Goal: Task Accomplishment & Management: Manage account settings

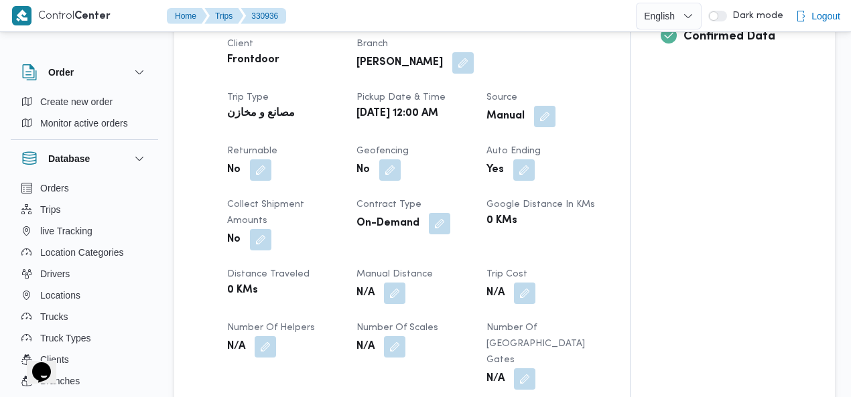
scroll to position [586, 0]
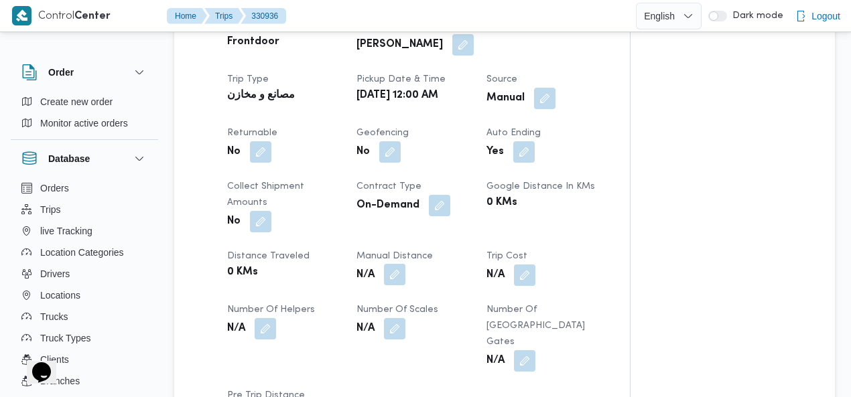
click at [384, 264] on button "button" at bounding box center [394, 274] width 21 height 21
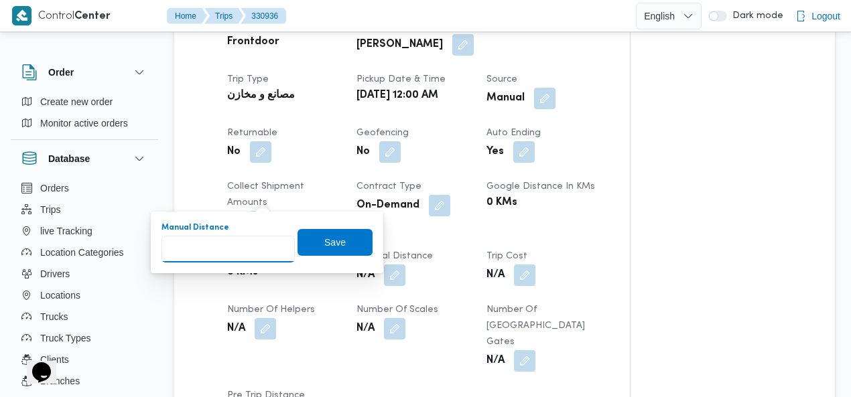
click at [221, 244] on input "Manual Distance" at bounding box center [227, 249] width 133 height 27
type input "55"
click at [324, 244] on span "Save" at bounding box center [334, 242] width 21 height 16
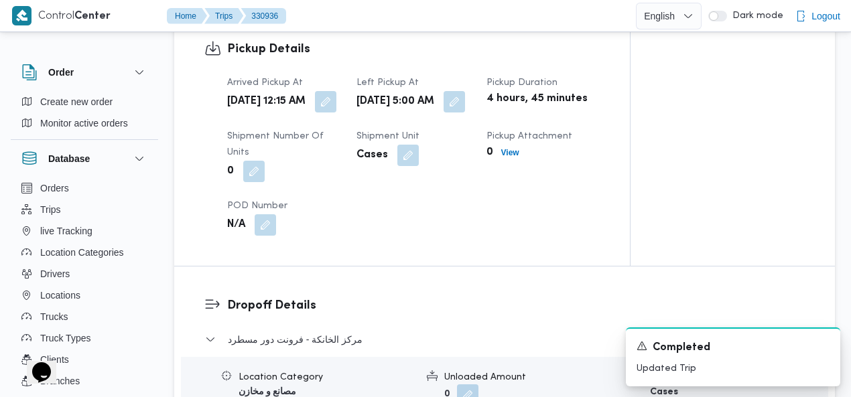
scroll to position [1147, 0]
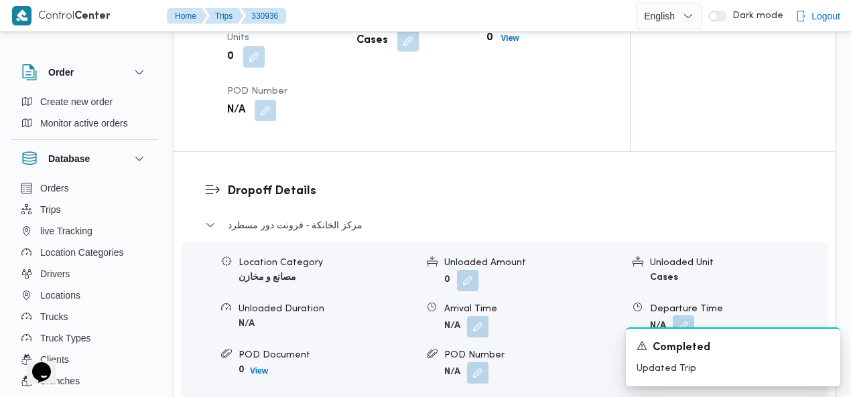
click at [674, 315] on button "button" at bounding box center [682, 325] width 21 height 21
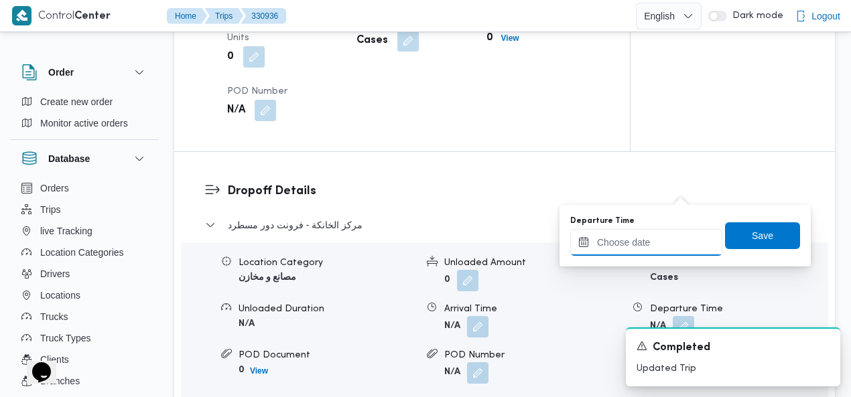
click at [647, 248] on input "Departure Time" at bounding box center [646, 242] width 152 height 27
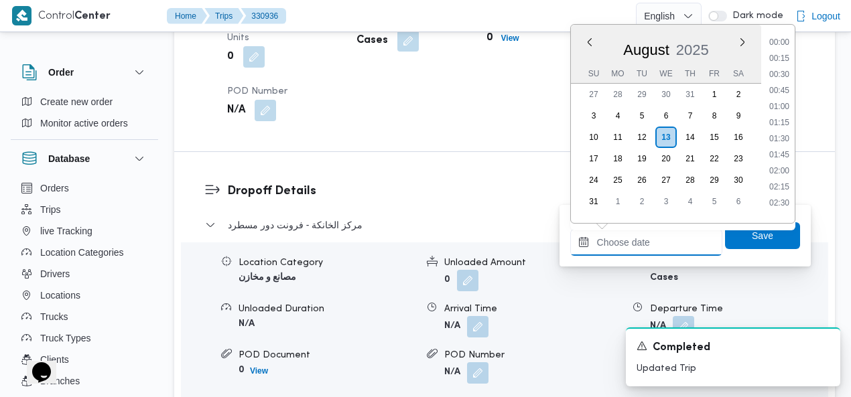
scroll to position [856, 0]
click at [787, 129] on li "14:45" at bounding box center [779, 134] width 31 height 13
type input "13/08/2025 14:45"
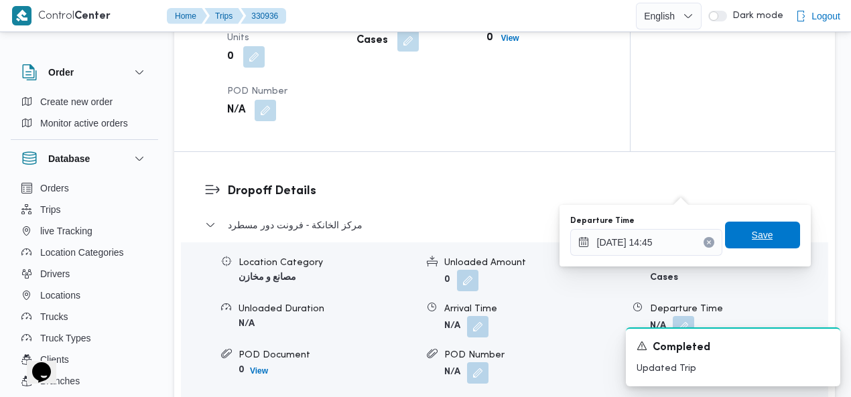
click at [758, 232] on span "Save" at bounding box center [761, 235] width 21 height 16
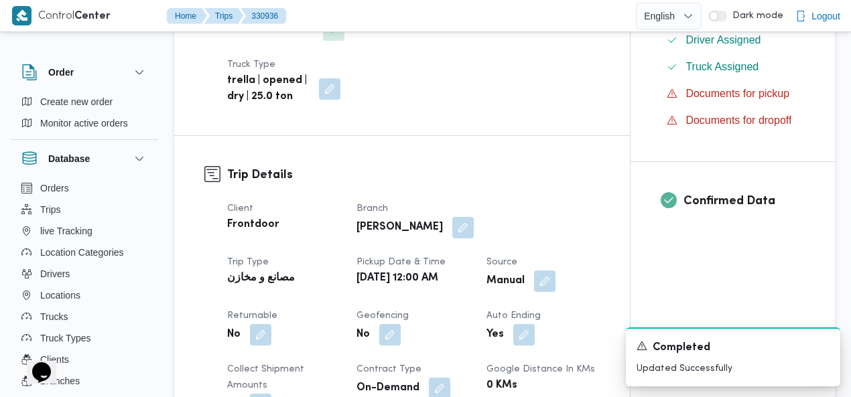
scroll to position [0, 0]
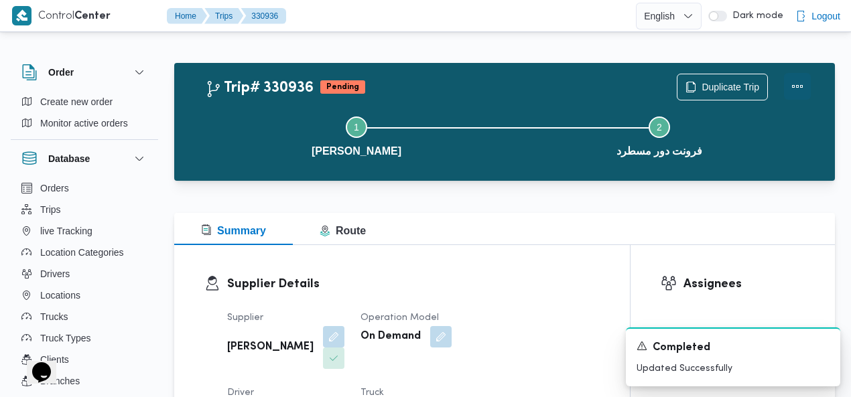
click at [798, 89] on button "Actions" at bounding box center [797, 86] width 27 height 27
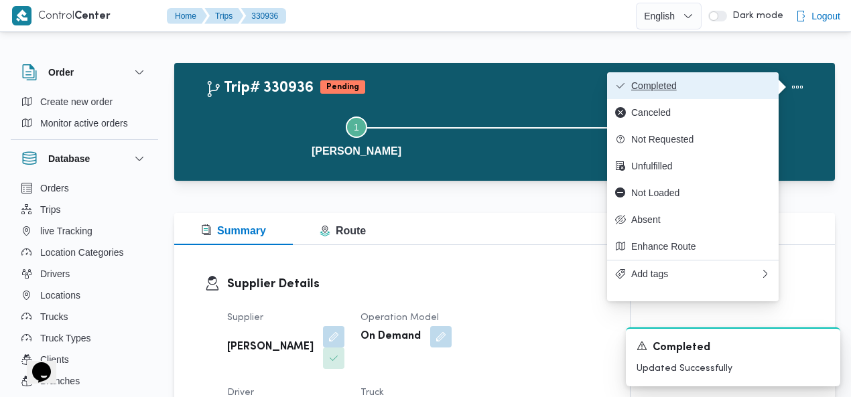
click at [730, 90] on span "Completed" at bounding box center [700, 85] width 139 height 11
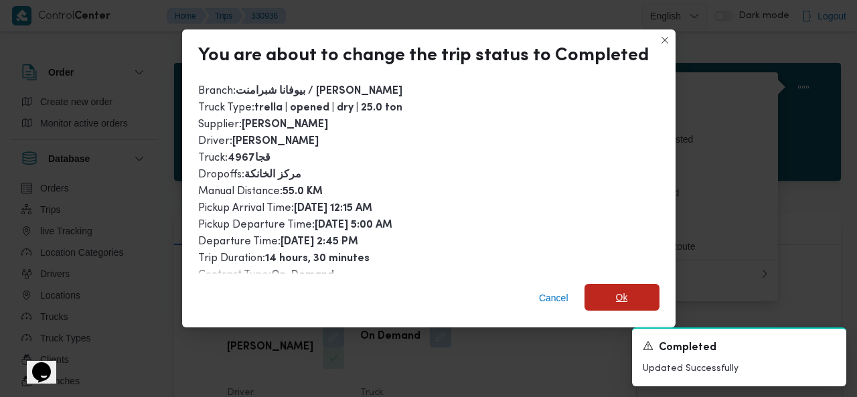
click at [629, 295] on span "Ok" at bounding box center [622, 297] width 75 height 27
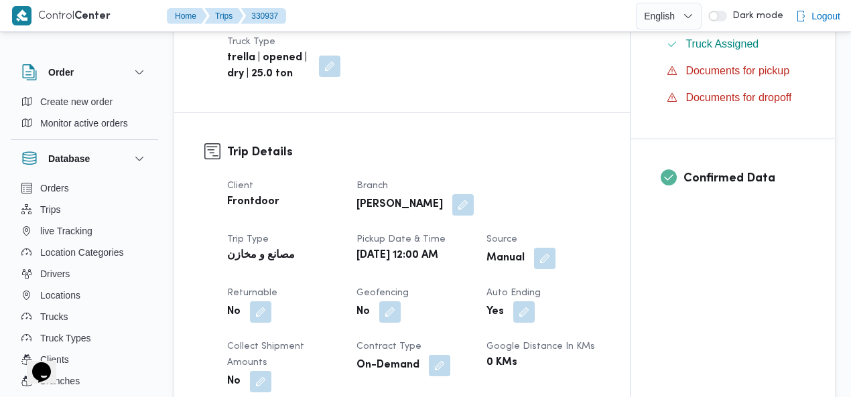
scroll to position [465, 0]
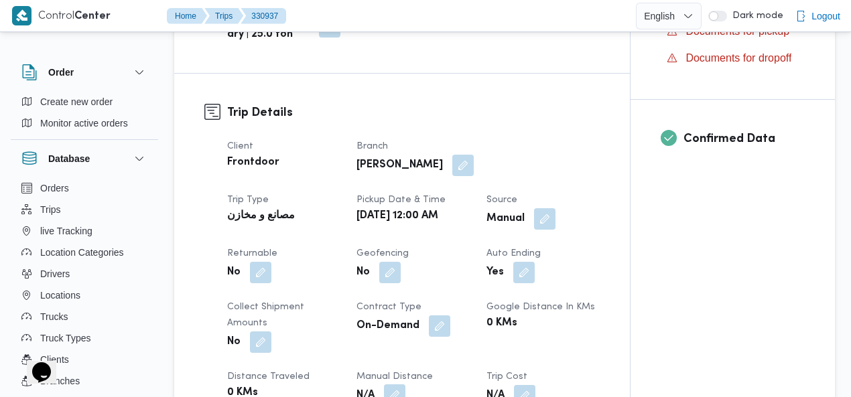
click at [384, 384] on button "button" at bounding box center [394, 394] width 21 height 21
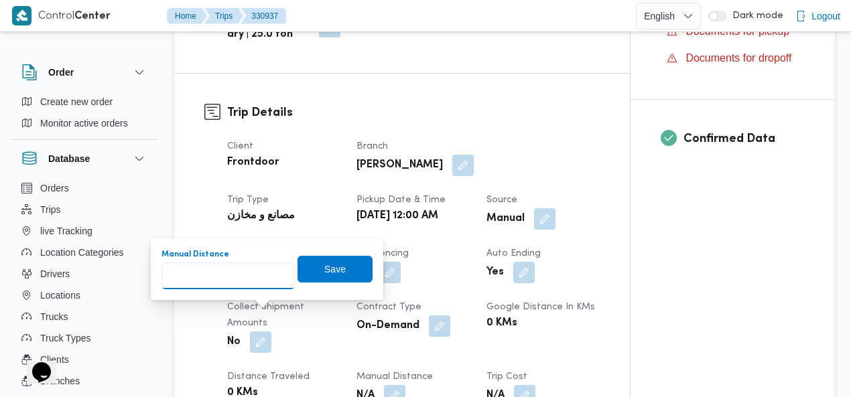
click at [200, 274] on input "Manual Distance" at bounding box center [227, 276] width 133 height 27
type input "55"
click at [324, 262] on span "Save" at bounding box center [334, 269] width 21 height 16
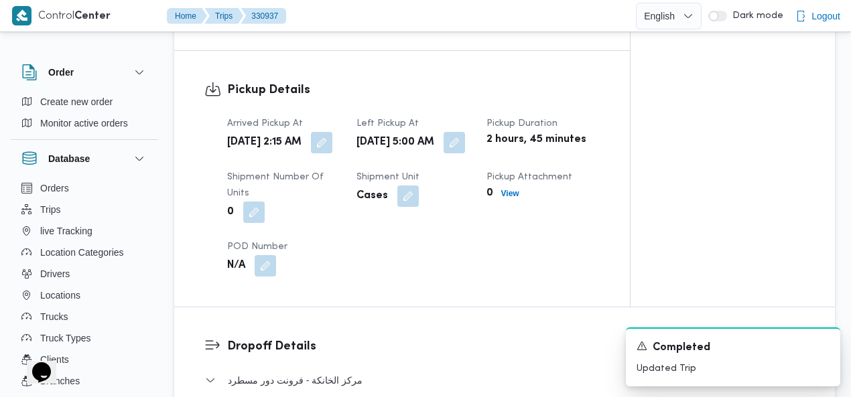
scroll to position [1134, 0]
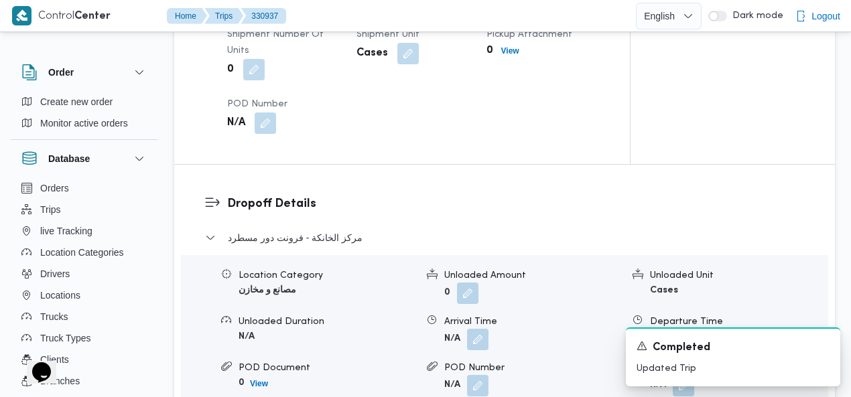
click at [686, 328] on button "button" at bounding box center [682, 338] width 21 height 21
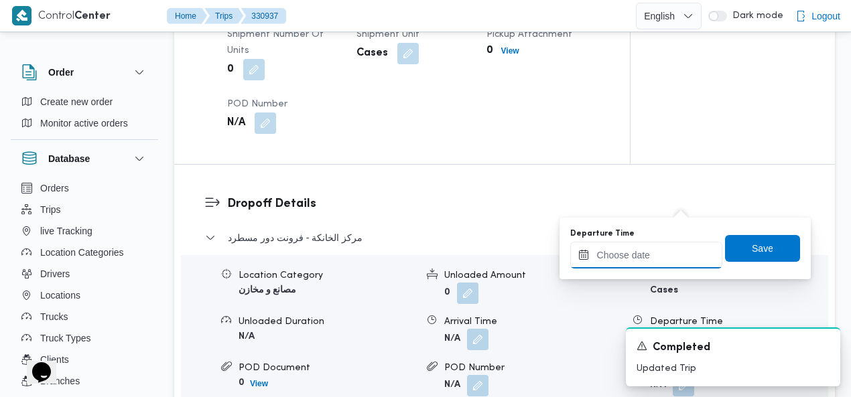
click at [652, 257] on input "Departure Time" at bounding box center [646, 255] width 152 height 27
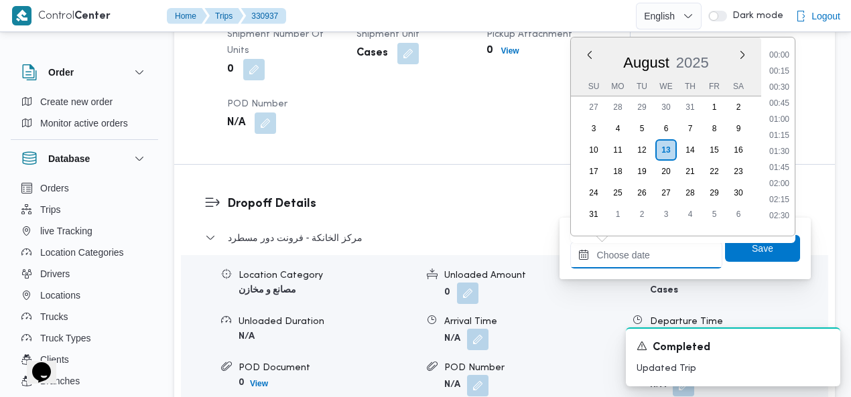
scroll to position [856, 0]
click at [785, 96] on li "14:00" at bounding box center [779, 98] width 31 height 13
type input "13/08/2025 14:00"
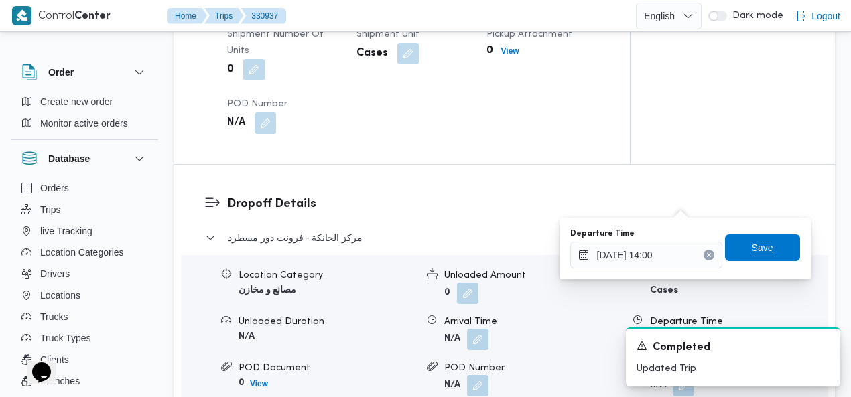
click at [766, 252] on span "Save" at bounding box center [762, 247] width 75 height 27
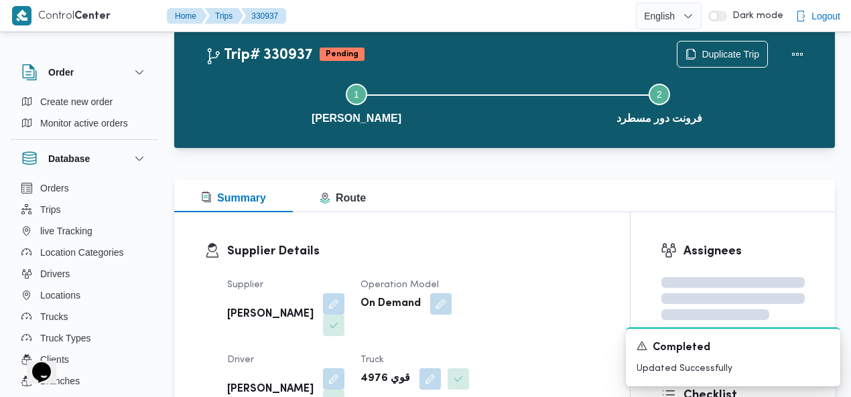
scroll to position [0, 0]
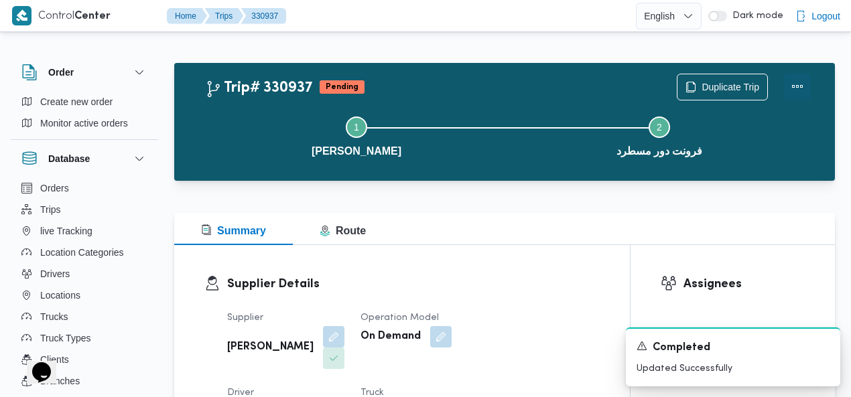
click at [798, 85] on button "Actions" at bounding box center [797, 86] width 27 height 27
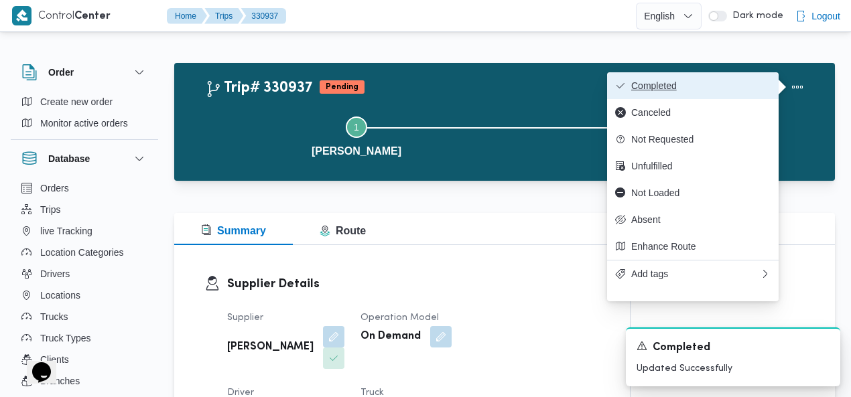
click at [759, 87] on span "Completed" at bounding box center [700, 85] width 139 height 11
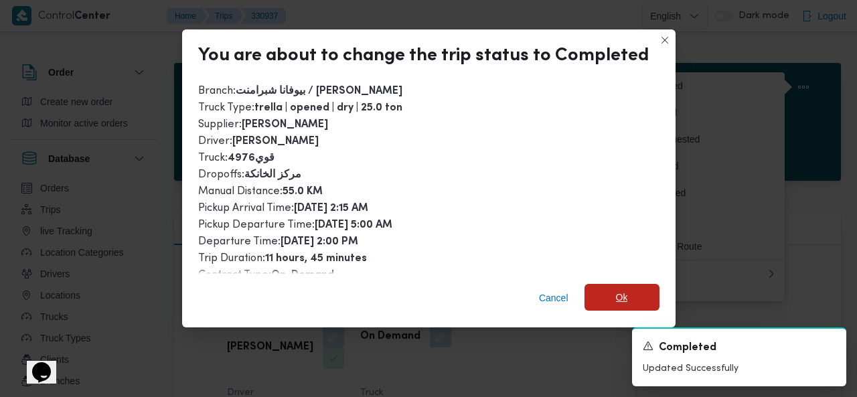
click at [621, 292] on span "Ok" at bounding box center [622, 297] width 12 height 16
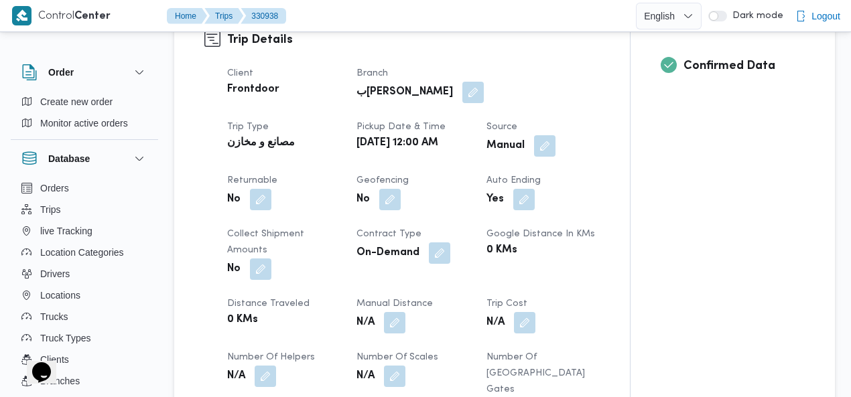
scroll to position [541, 0]
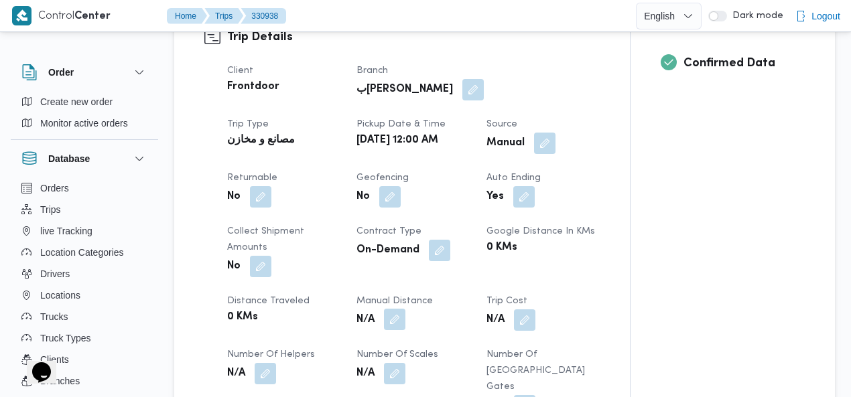
click at [384, 309] on button "button" at bounding box center [394, 319] width 21 height 21
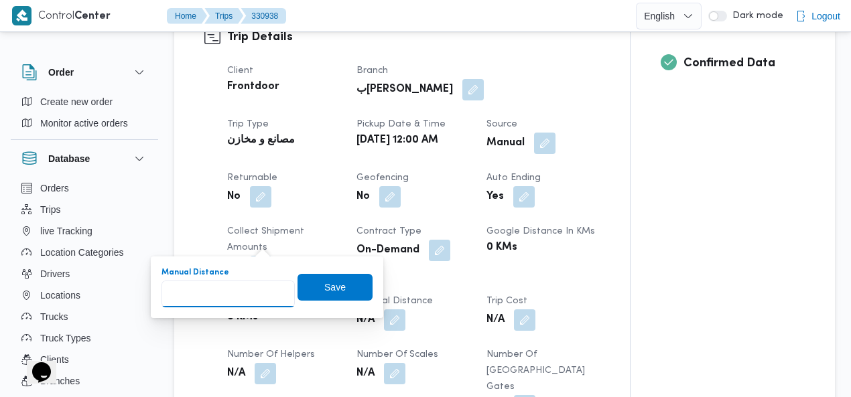
click at [216, 298] on input "Manual Distance" at bounding box center [227, 294] width 133 height 27
type input "55"
click at [326, 283] on span "Save" at bounding box center [334, 287] width 21 height 16
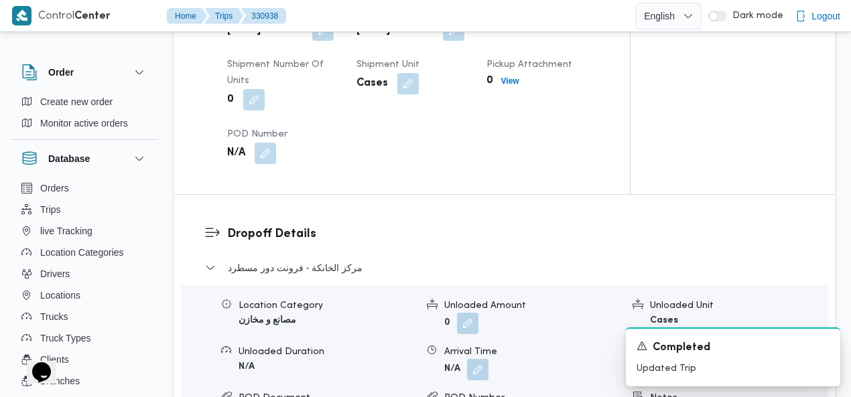
scroll to position [1119, 0]
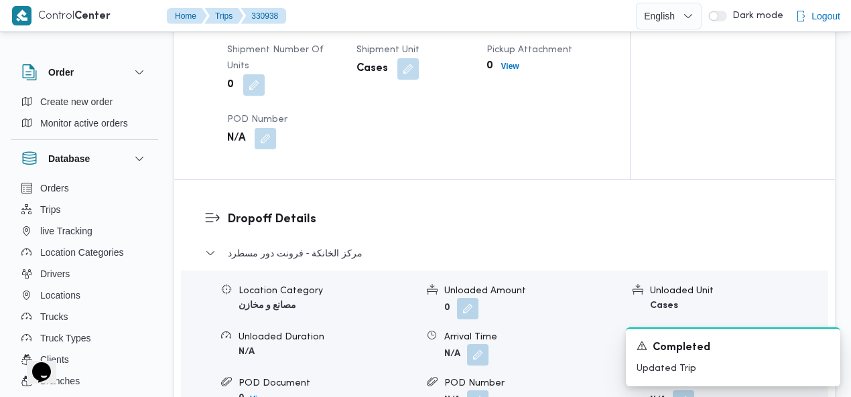
click at [689, 344] on button "button" at bounding box center [682, 354] width 21 height 21
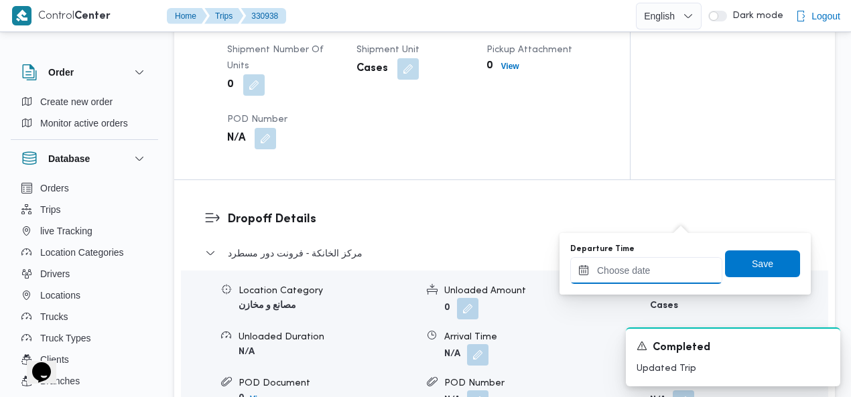
click at [642, 267] on input "Departure Time" at bounding box center [646, 270] width 152 height 27
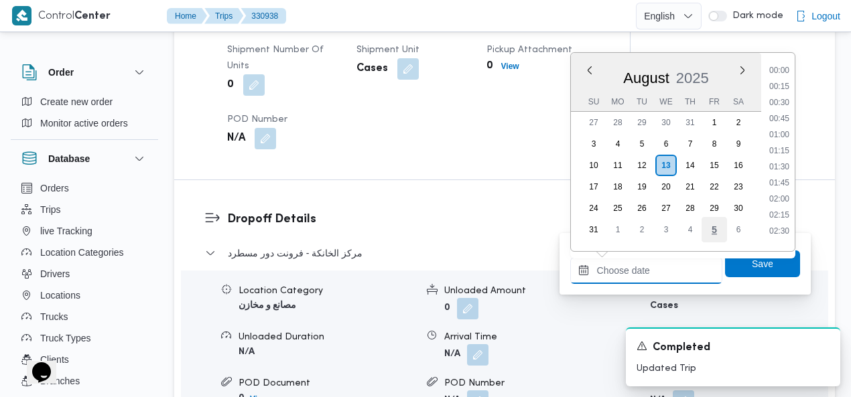
scroll to position [856, 0]
click at [784, 176] on li "15:00" at bounding box center [779, 178] width 31 height 13
type input "13/08/2025 15:00"
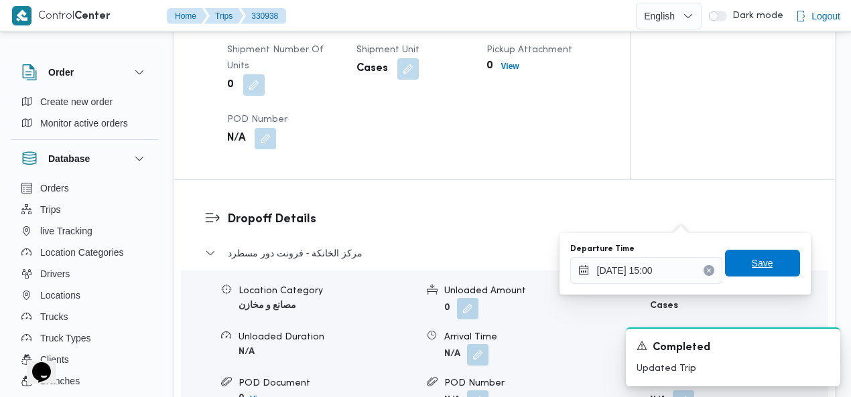
click at [754, 271] on span "Save" at bounding box center [762, 263] width 75 height 27
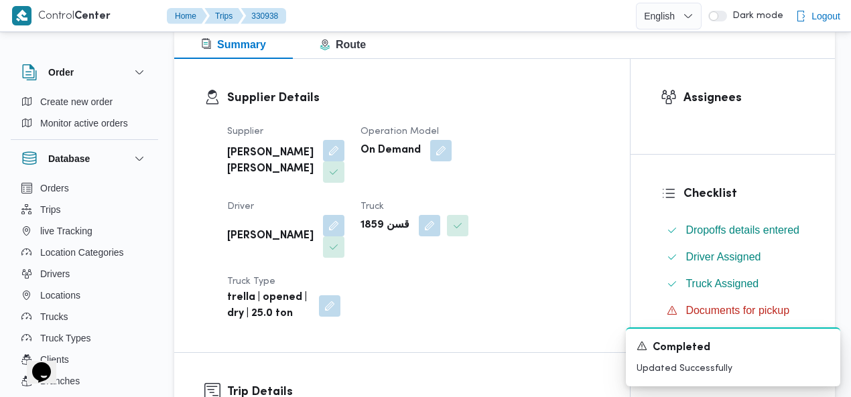
scroll to position [0, 0]
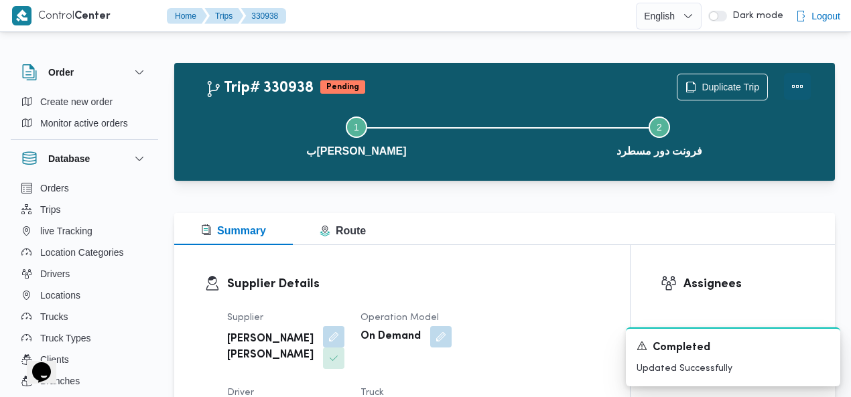
click at [796, 89] on button "Actions" at bounding box center [797, 86] width 27 height 27
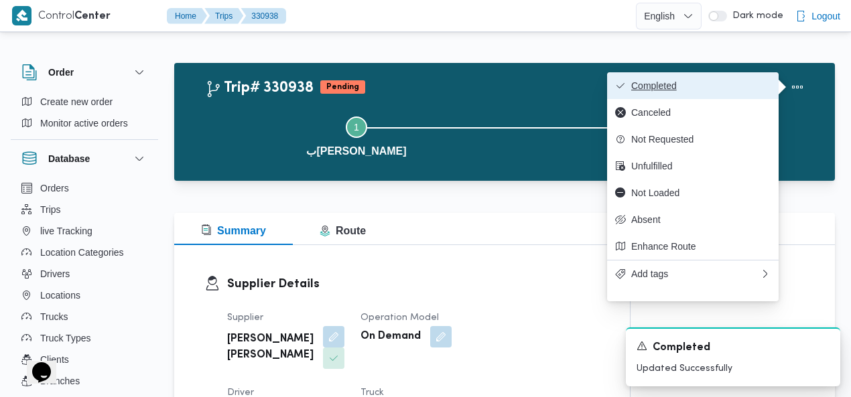
click at [742, 87] on span "Completed" at bounding box center [700, 85] width 139 height 11
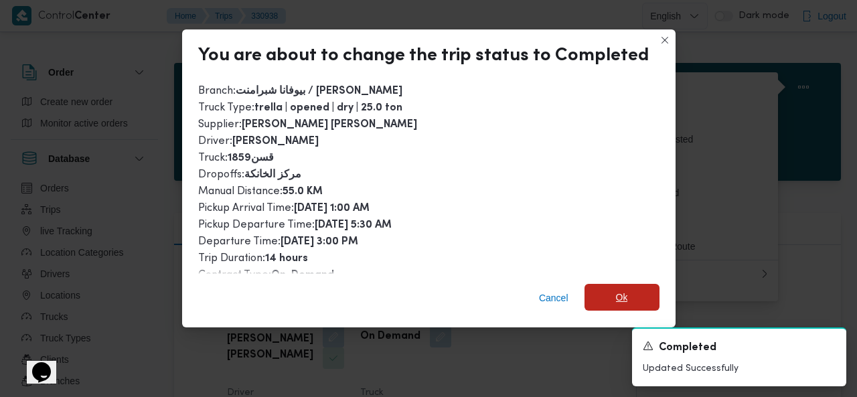
click at [600, 292] on span "Ok" at bounding box center [622, 297] width 75 height 27
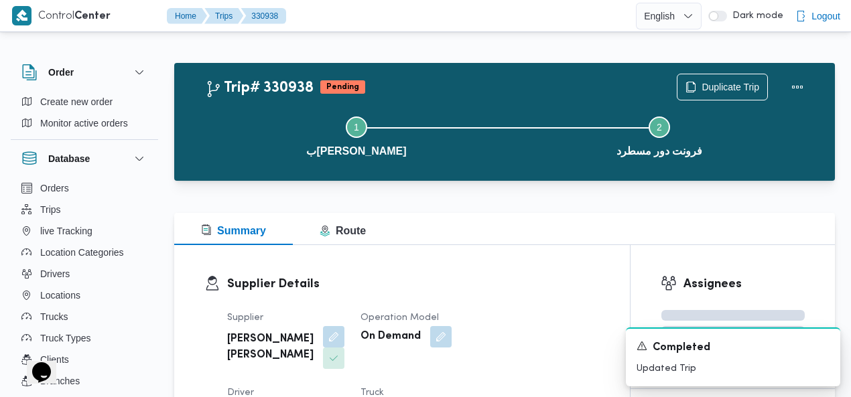
click at [455, 92] on div "Step 1 is incomplete 1 بيوفانا شبرامنت Step 2 is incomplete 2 فرونت دور مسطرد" at bounding box center [508, 135] width 622 height 86
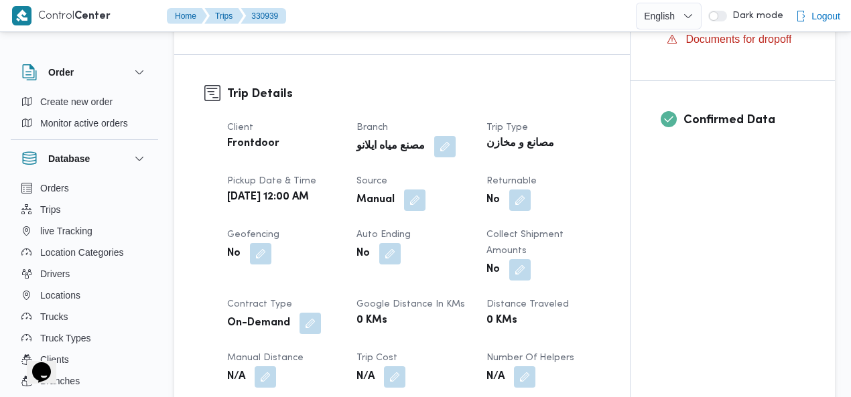
scroll to position [537, 0]
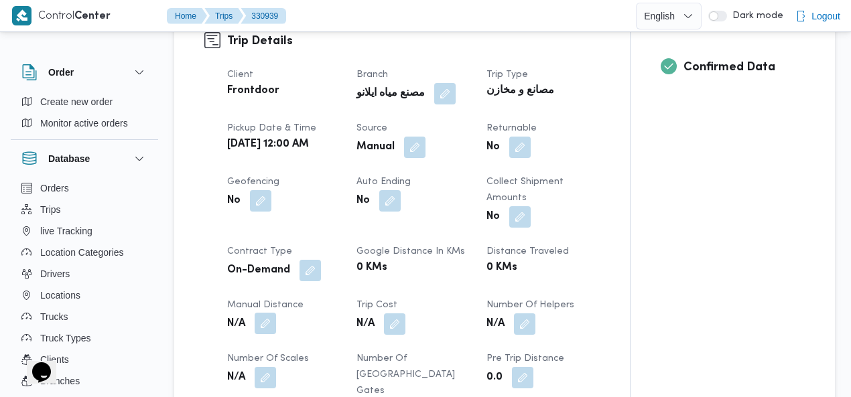
click at [268, 313] on button "button" at bounding box center [265, 323] width 21 height 21
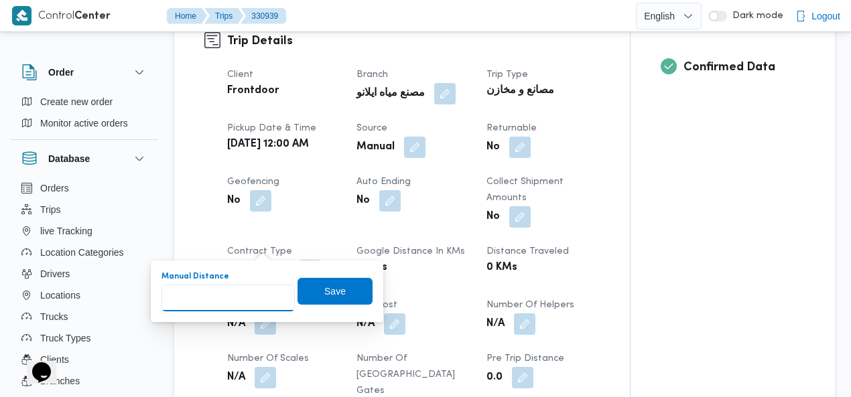
click at [213, 297] on input "Manual Distance" at bounding box center [227, 298] width 133 height 27
type input "135"
click at [329, 283] on span "Save" at bounding box center [334, 290] width 75 height 27
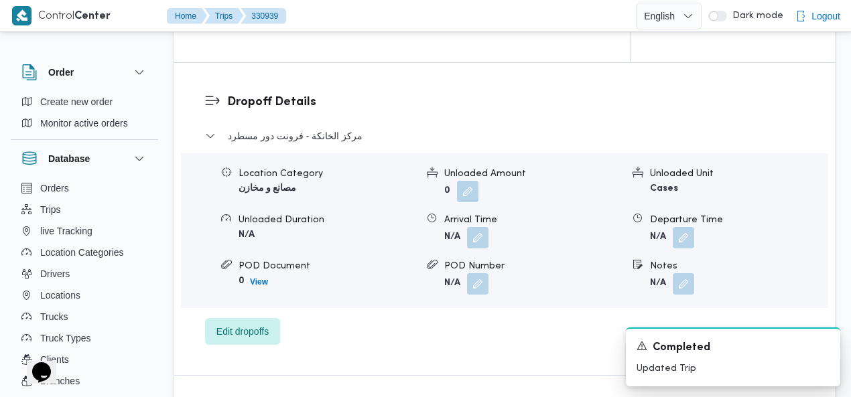
scroll to position [1226, 0]
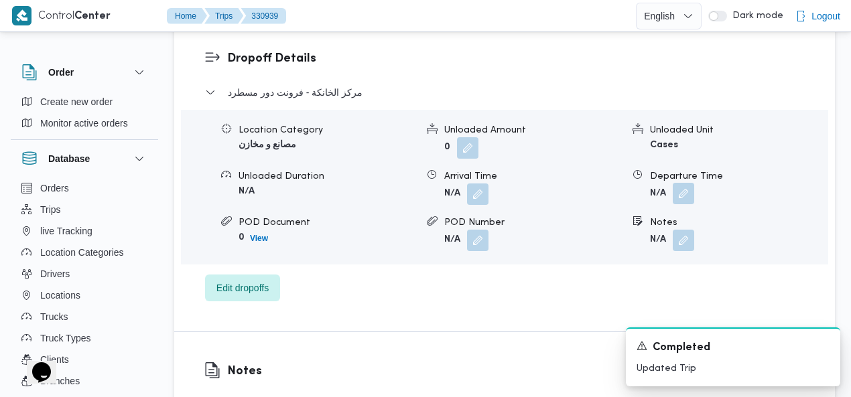
click at [680, 183] on button "button" at bounding box center [682, 193] width 21 height 21
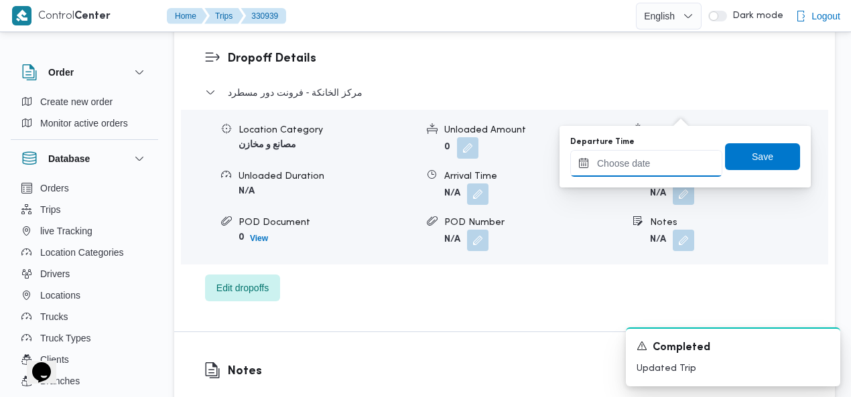
click at [614, 165] on input "Departure Time" at bounding box center [646, 163] width 152 height 27
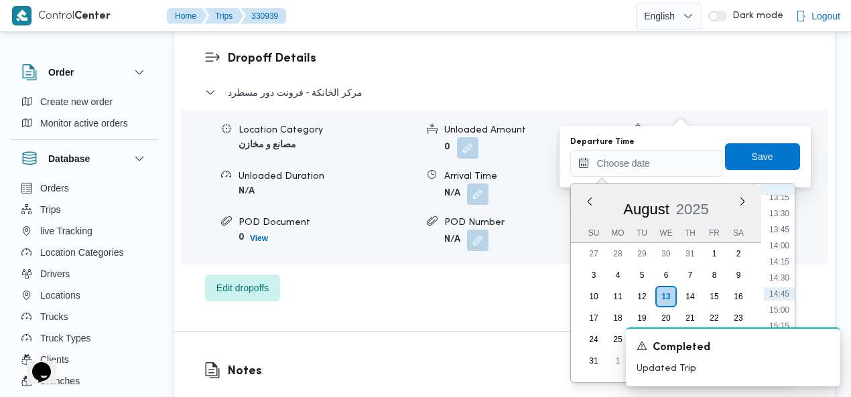
scroll to position [906, 0]
click at [780, 293] on li "15:30" at bounding box center [779, 292] width 31 height 13
type input "13/08/2025 15:30"
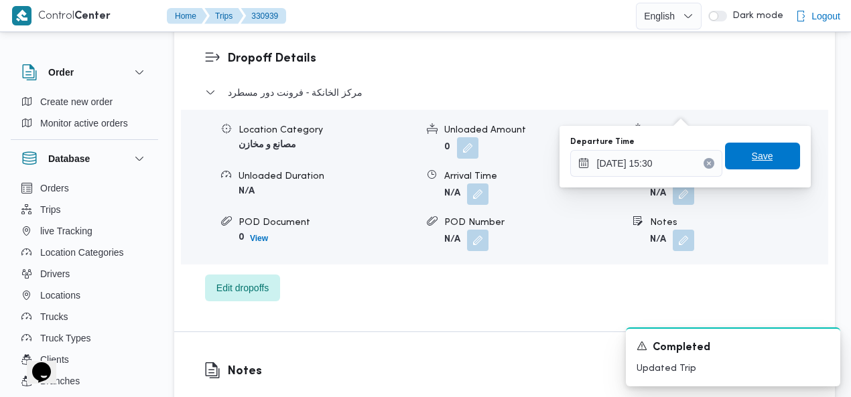
click at [761, 163] on span "Save" at bounding box center [761, 156] width 21 height 16
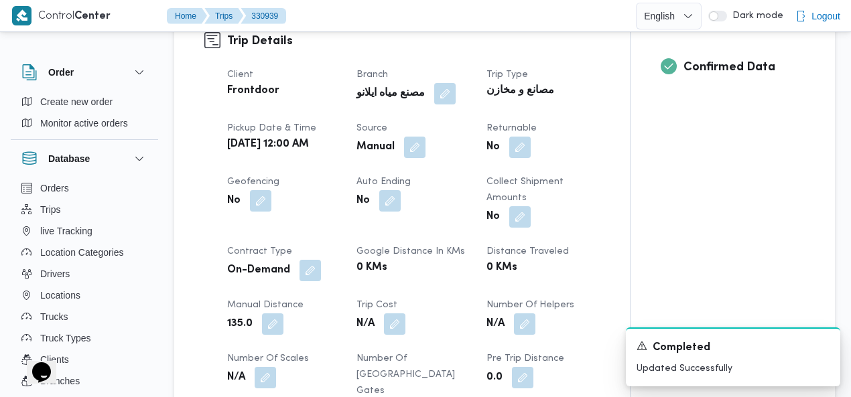
scroll to position [0, 0]
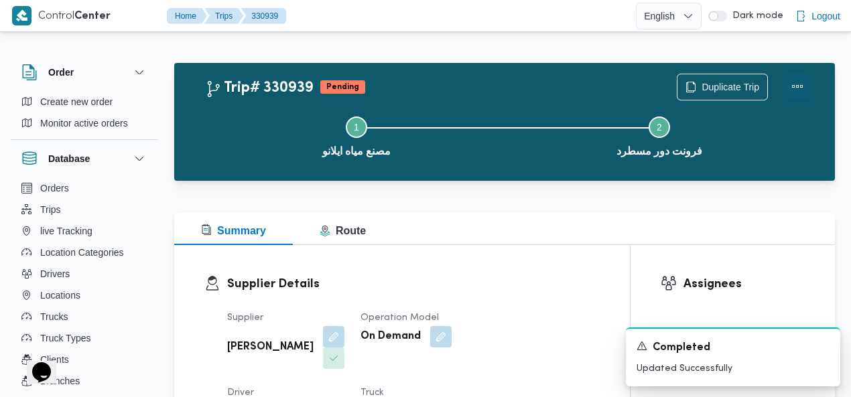
click at [796, 86] on button "Actions" at bounding box center [797, 86] width 27 height 27
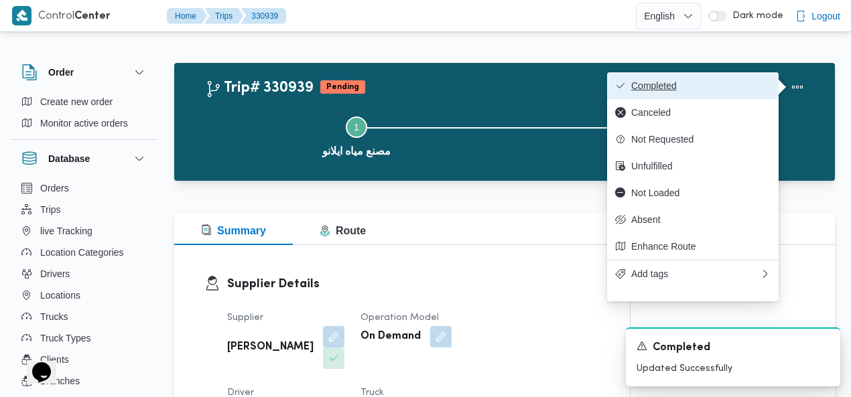
click at [741, 88] on span "Completed" at bounding box center [700, 85] width 139 height 11
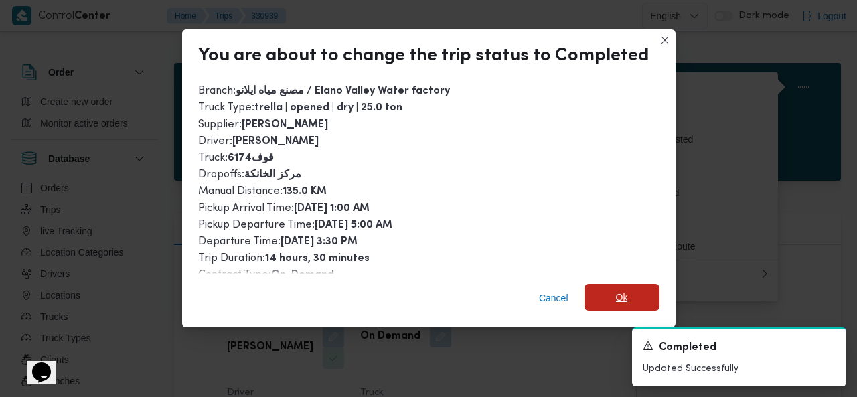
click at [616, 293] on span "Ok" at bounding box center [622, 297] width 12 height 16
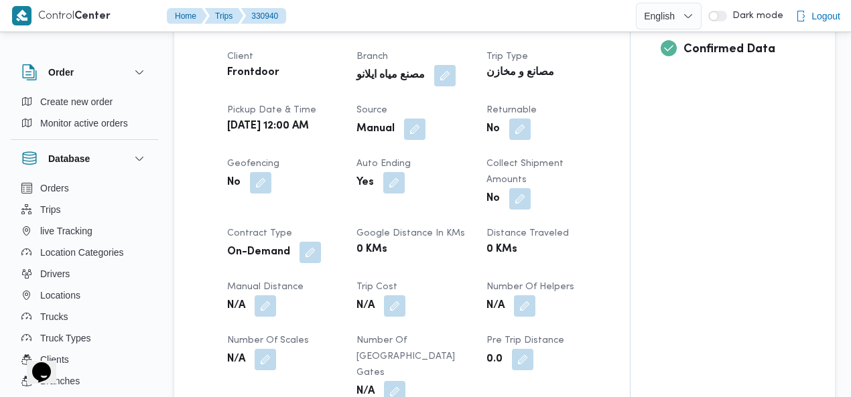
scroll to position [563, 0]
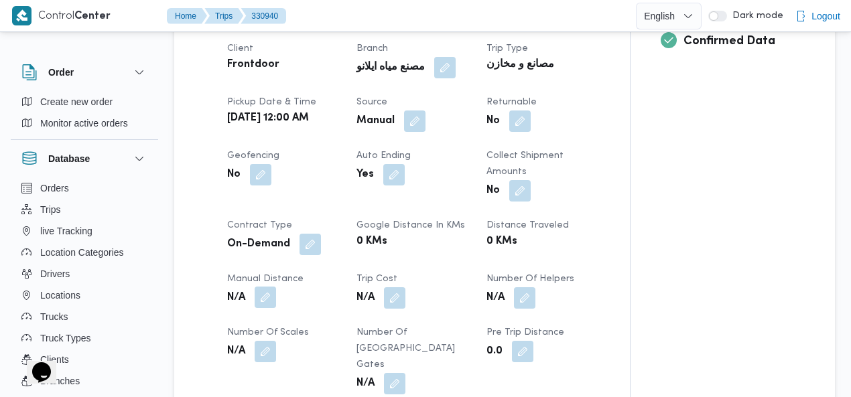
click at [264, 287] on button "button" at bounding box center [265, 297] width 21 height 21
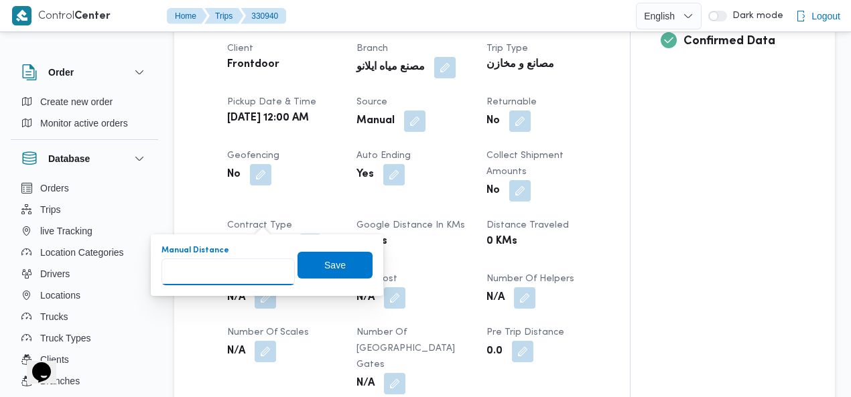
click at [232, 268] on input "Manual Distance" at bounding box center [227, 272] width 133 height 27
type input "135"
click at [349, 267] on span "Save" at bounding box center [334, 264] width 75 height 27
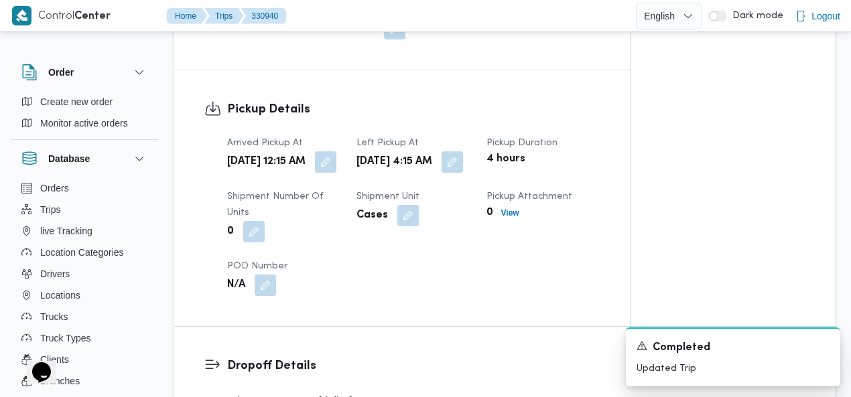
scroll to position [1119, 0]
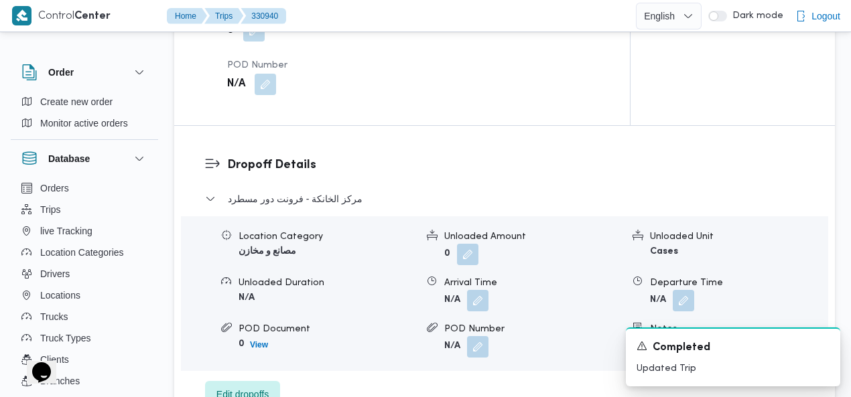
drag, startPoint x: 685, startPoint y: 212, endPoint x: 680, endPoint y: 233, distance: 21.3
click at [685, 290] on button "button" at bounding box center [682, 300] width 21 height 21
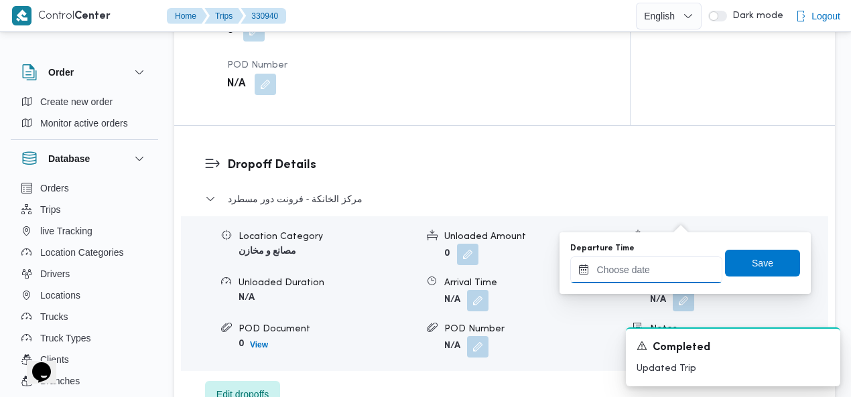
click at [655, 272] on input "Departure Time" at bounding box center [646, 270] width 152 height 27
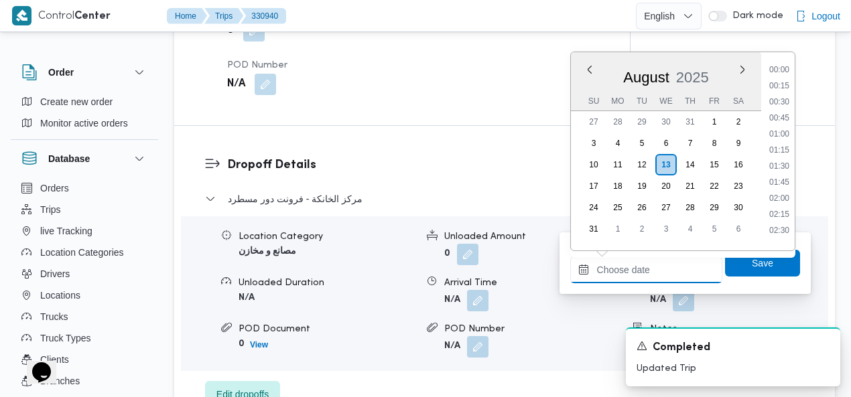
scroll to position [856, 0]
click at [789, 142] on li "14:30" at bounding box center [779, 145] width 31 height 13
type input "[DATE] 14:30"
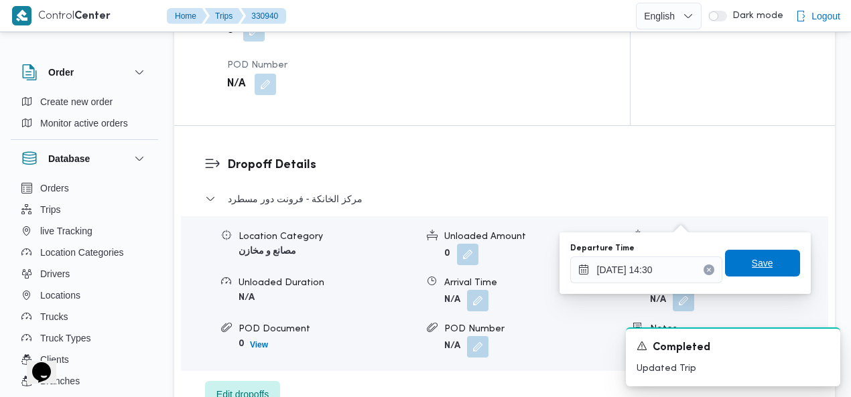
click at [761, 261] on span "Save" at bounding box center [761, 263] width 21 height 16
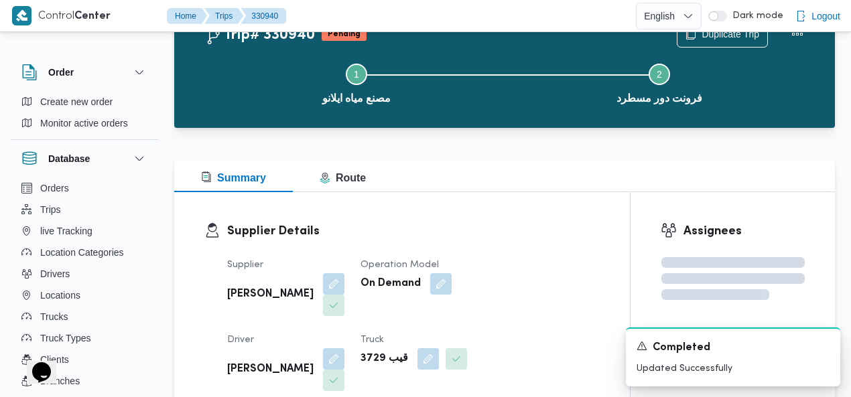
scroll to position [0, 0]
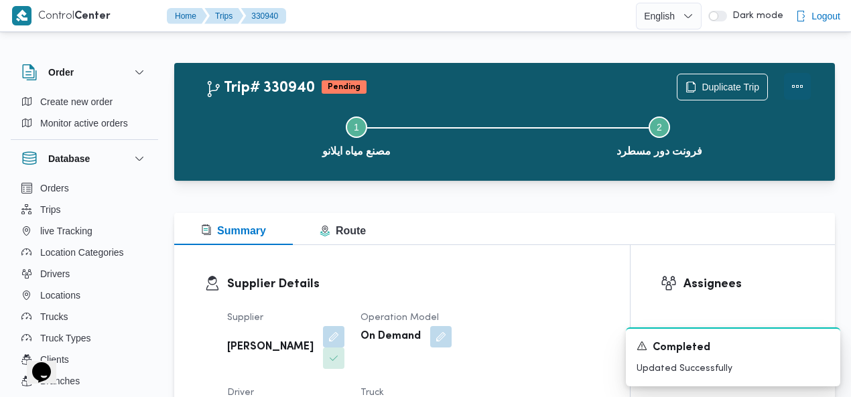
click at [796, 89] on button "Actions" at bounding box center [797, 86] width 27 height 27
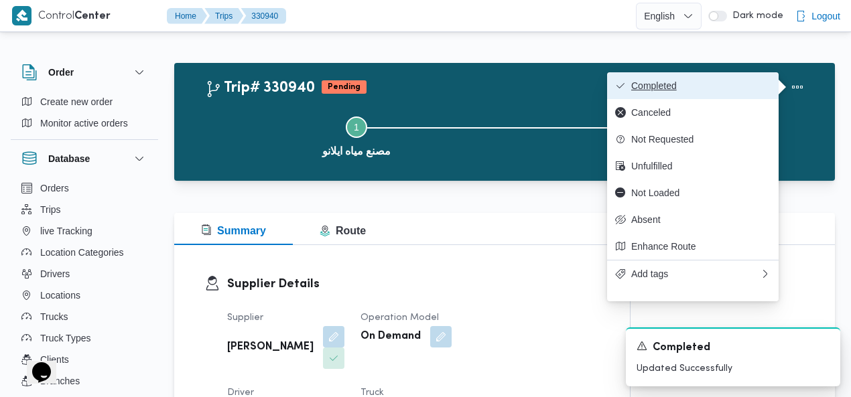
click at [741, 84] on span "Completed" at bounding box center [700, 85] width 139 height 11
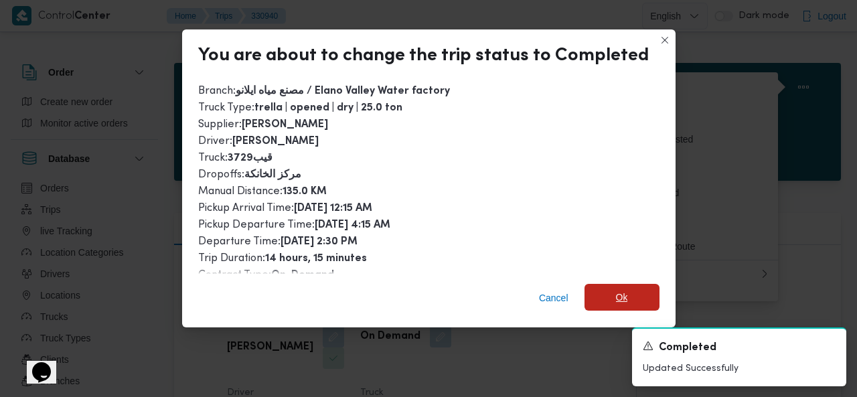
click at [616, 291] on span "Ok" at bounding box center [622, 297] width 12 height 16
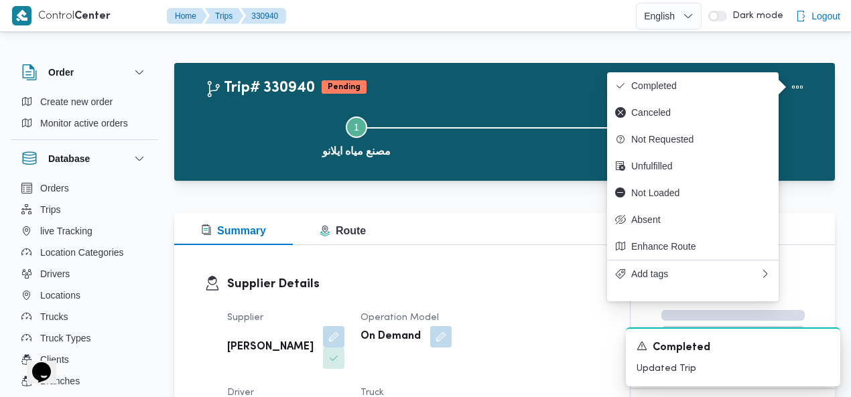
click at [424, 84] on div "Trip# 330940 Pending Duplicate Trip" at bounding box center [507, 87] width 605 height 27
